Goal: Information Seeking & Learning: Check status

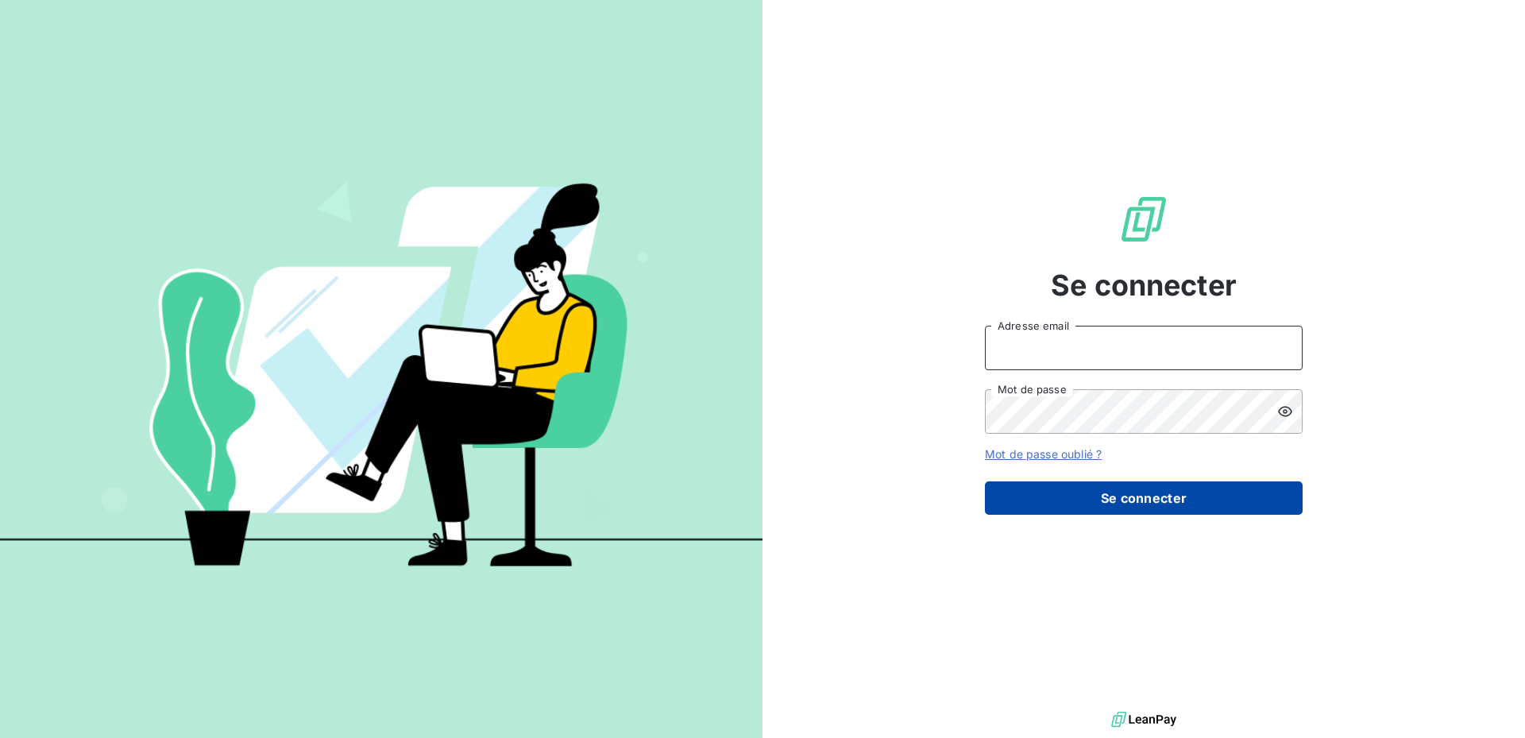
type input "c.daude@serpe.fr"
click at [1102, 499] on button "Se connecter" at bounding box center [1144, 497] width 318 height 33
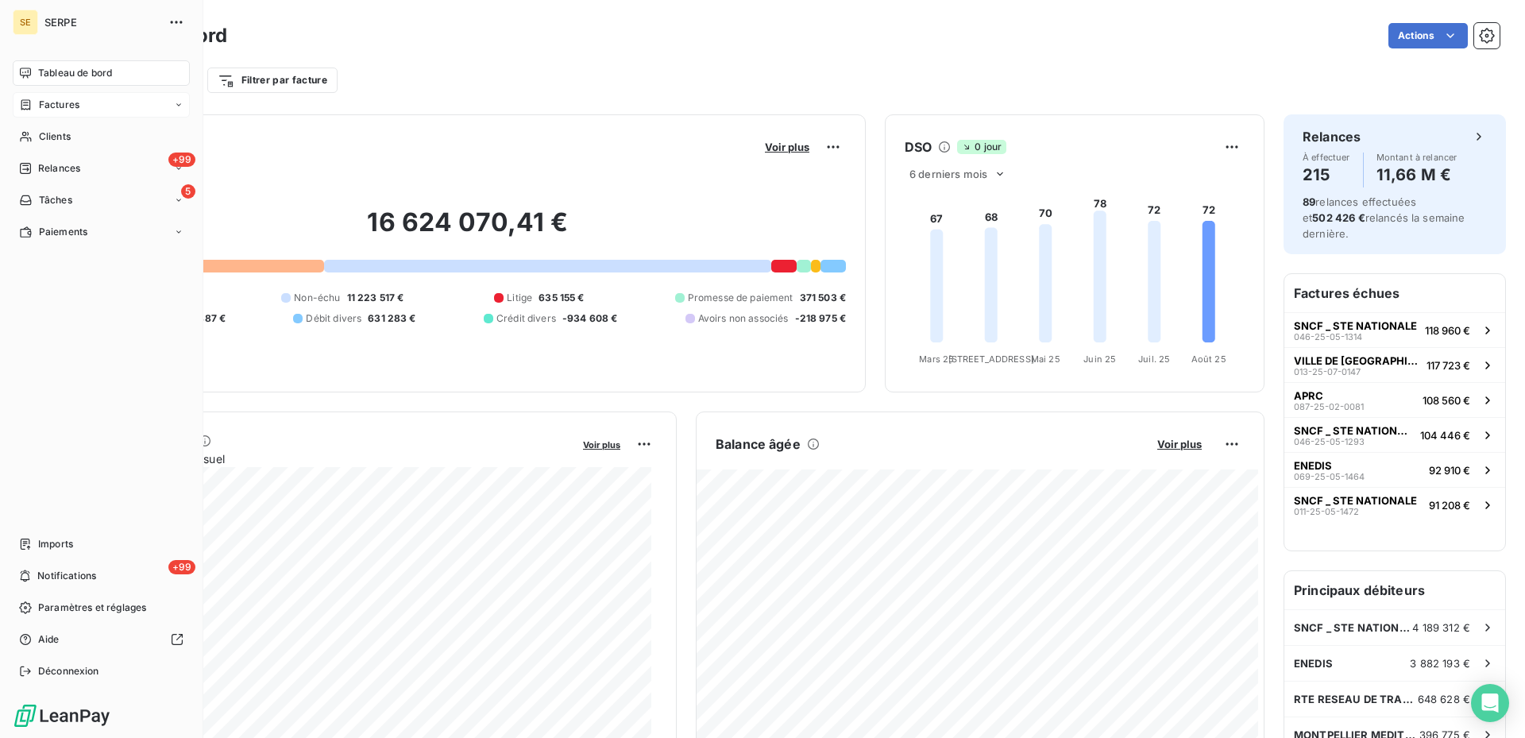
click at [44, 117] on div "Factures" at bounding box center [101, 104] width 177 height 25
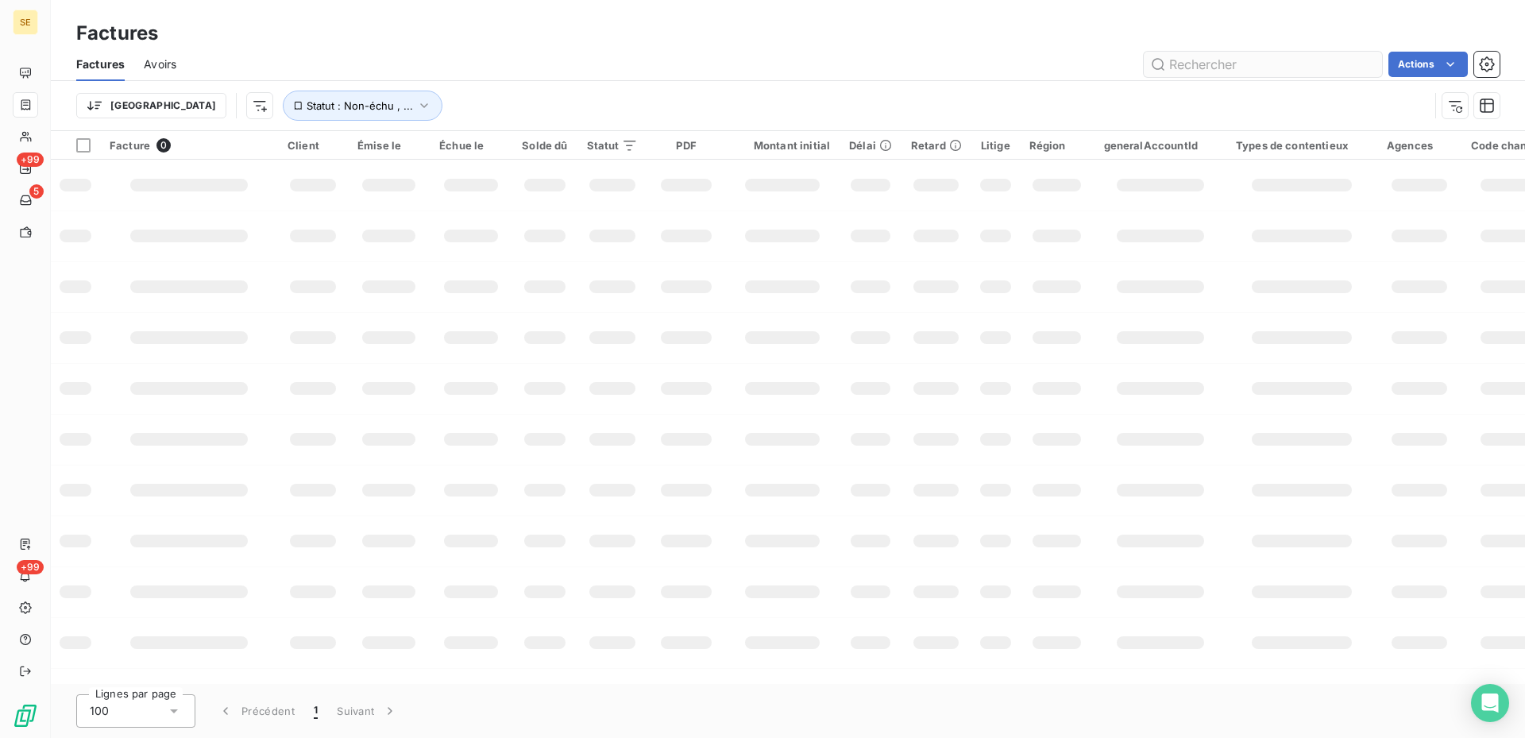
click at [1194, 67] on input "text" at bounding box center [1262, 64] width 238 height 25
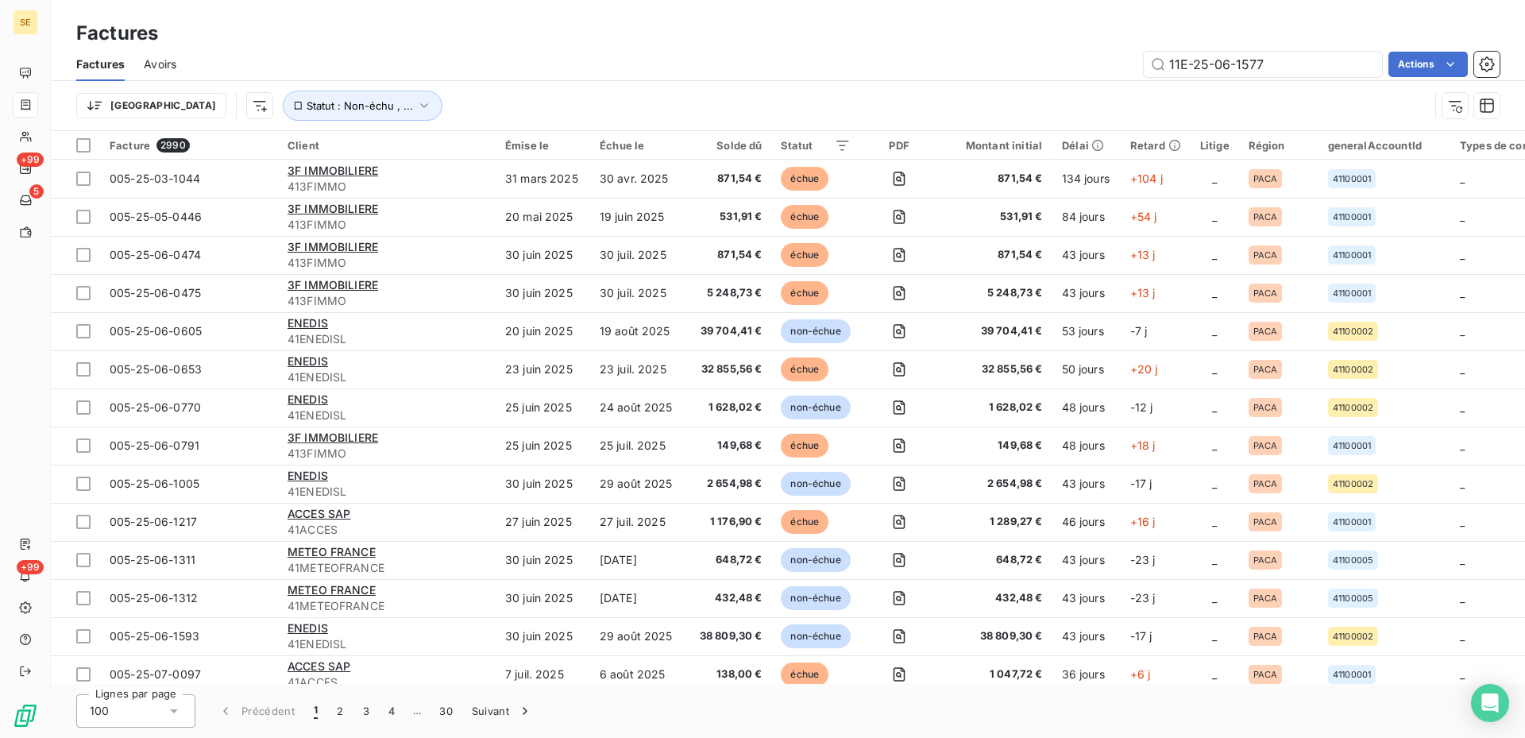
type input "11E-25-06-1577"
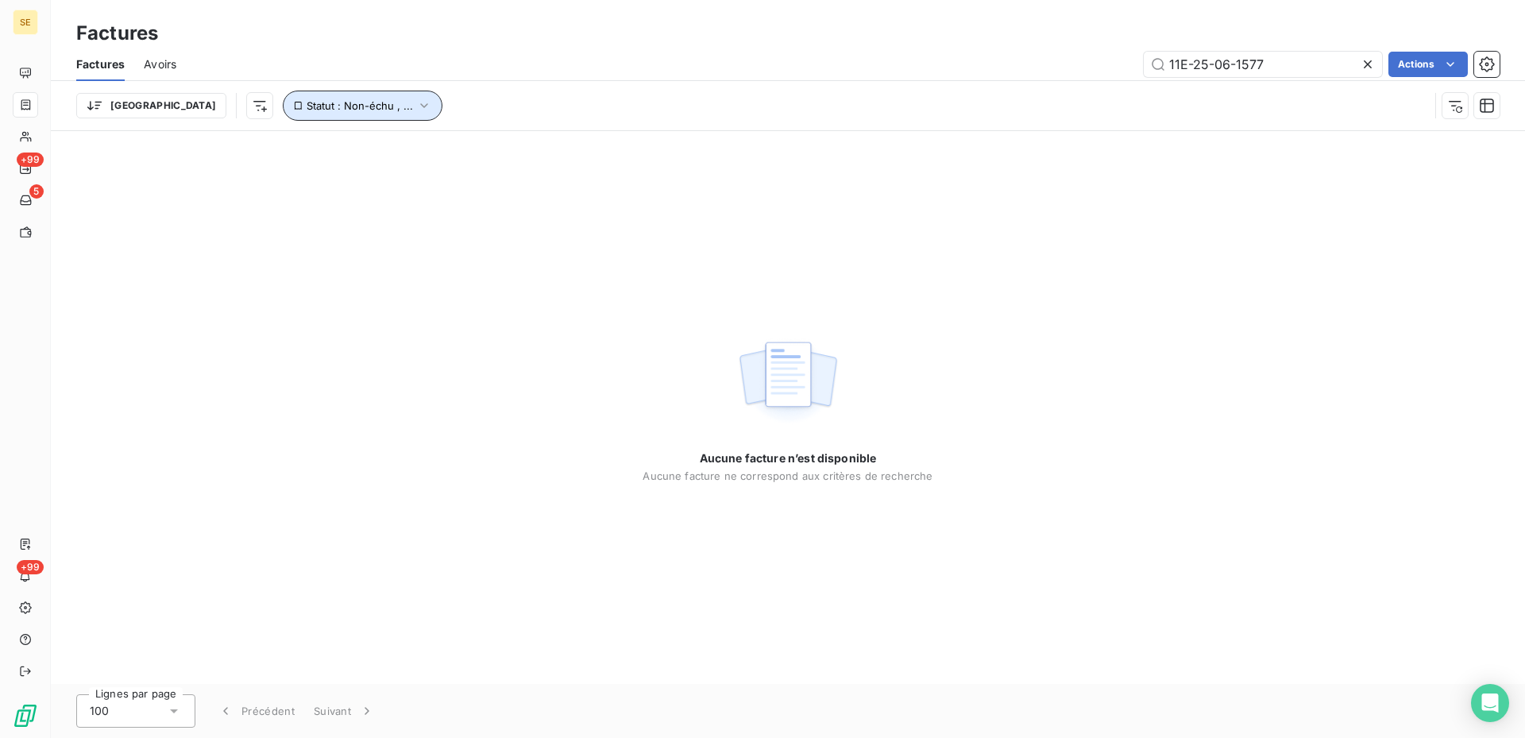
click at [307, 102] on span "Statut : Non-échu , ..." at bounding box center [360, 105] width 106 height 13
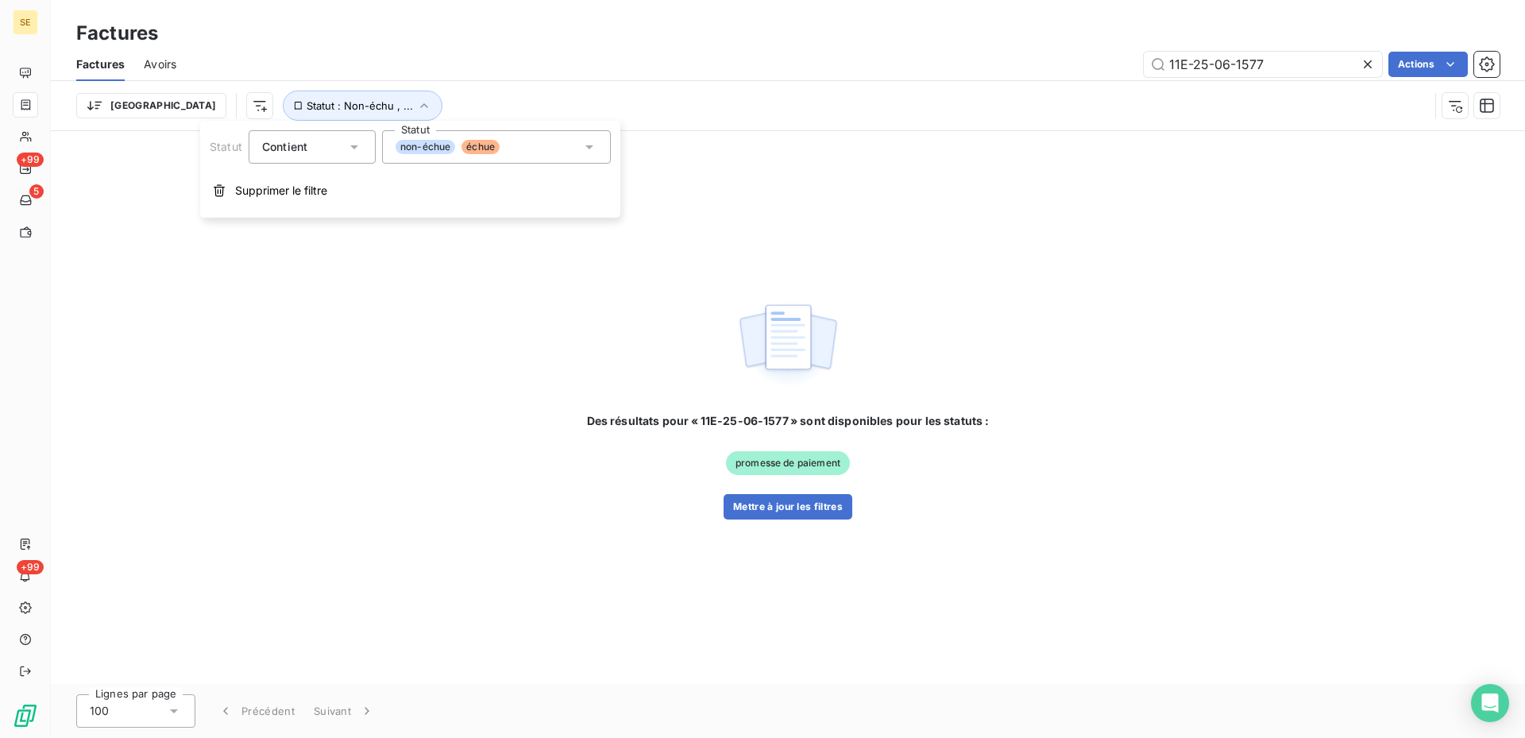
click at [540, 141] on div "non-échue échue" at bounding box center [496, 146] width 229 height 33
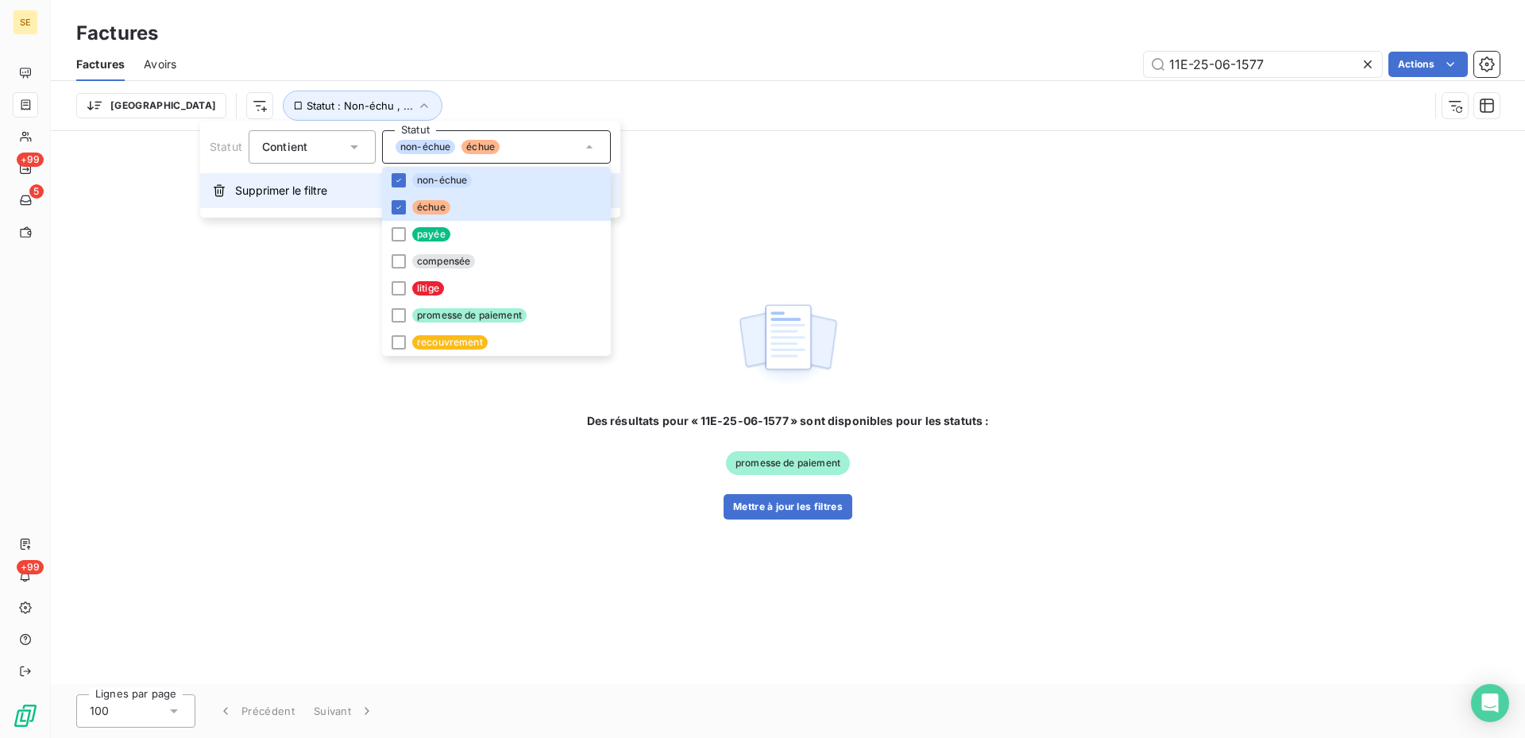
click at [303, 191] on span "Supprimer le filtre" at bounding box center [281, 191] width 92 height 16
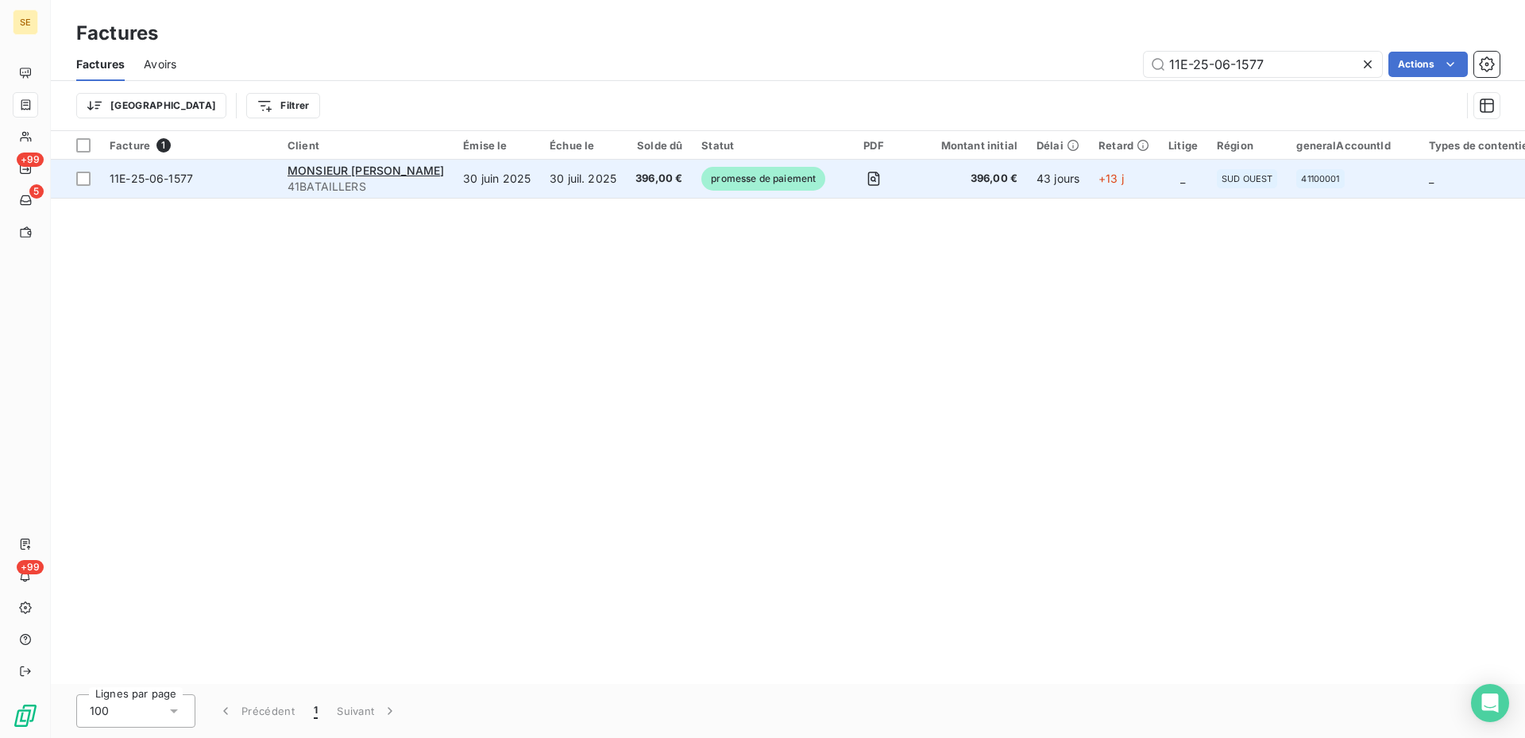
click at [598, 176] on td "30 juil. 2025" at bounding box center [583, 179] width 86 height 38
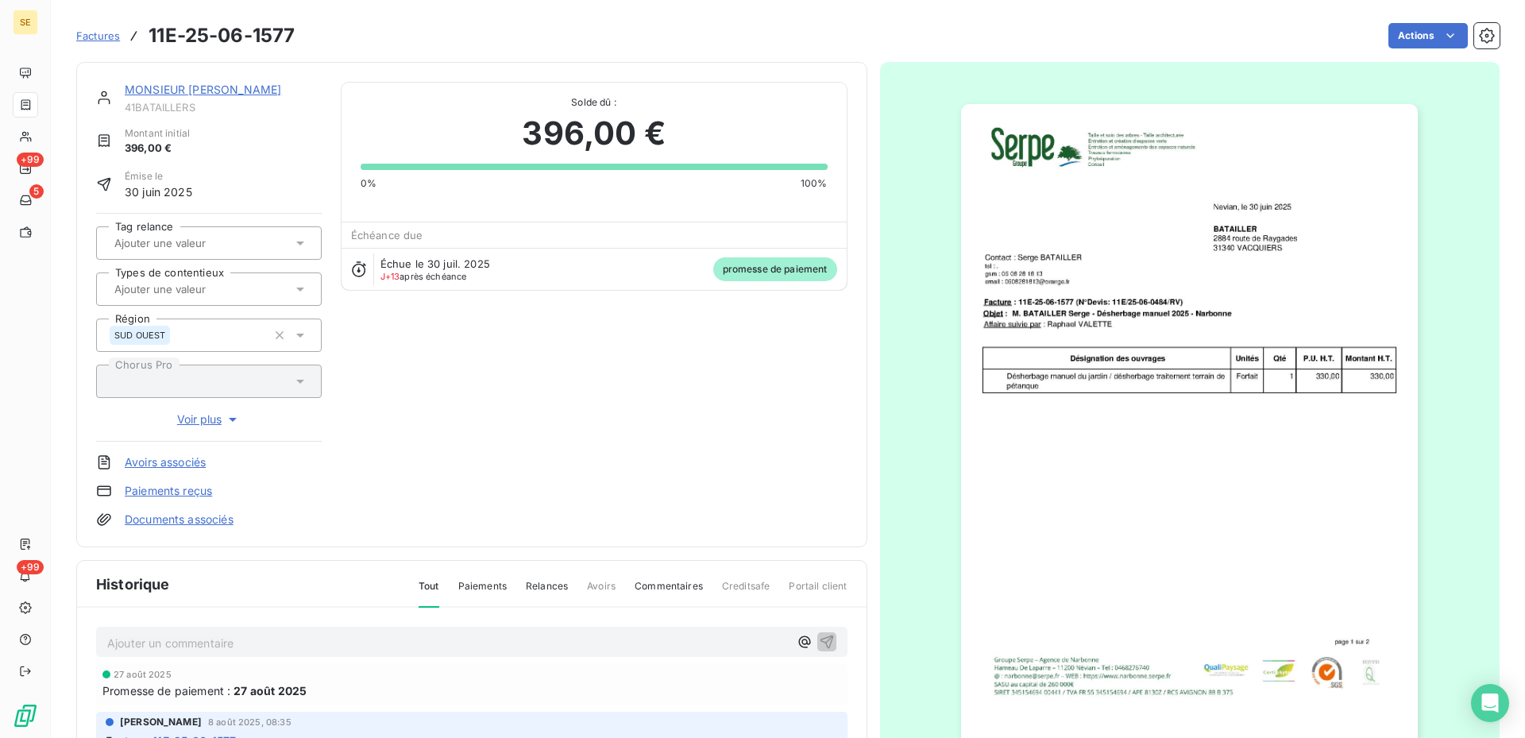
click at [1284, 327] on img "button" at bounding box center [1189, 427] width 457 height 646
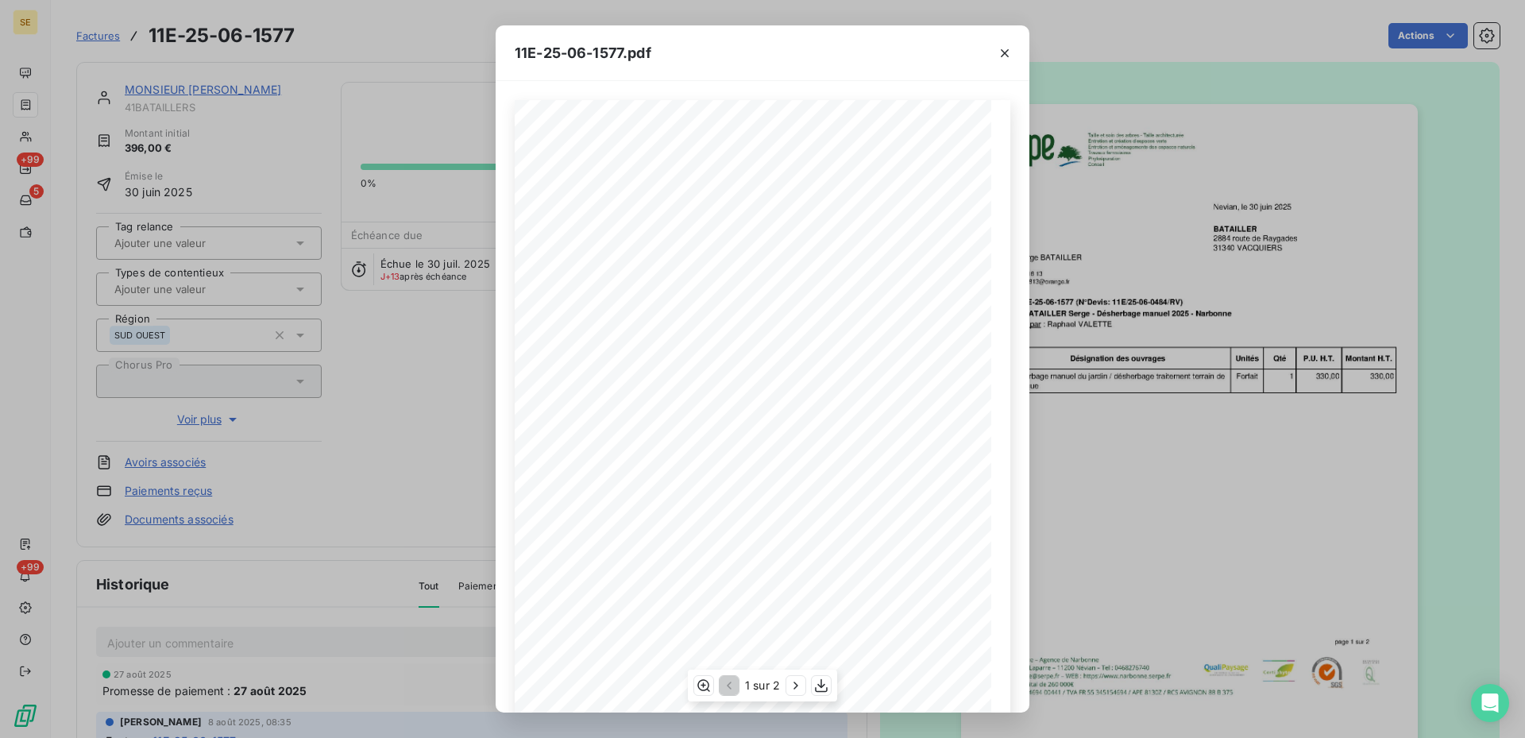
scroll to position [80, 0]
click at [1000, 48] on icon "button" at bounding box center [1005, 53] width 16 height 16
